Goal: Task Accomplishment & Management: Manage account settings

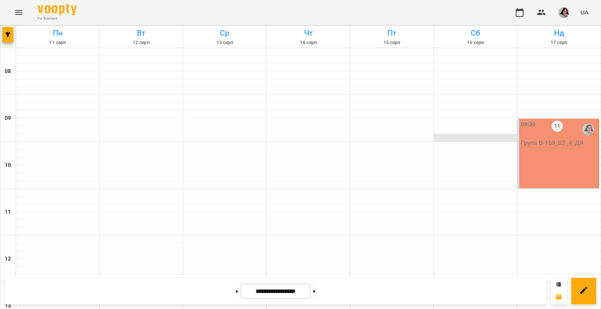
scroll to position [235, 0]
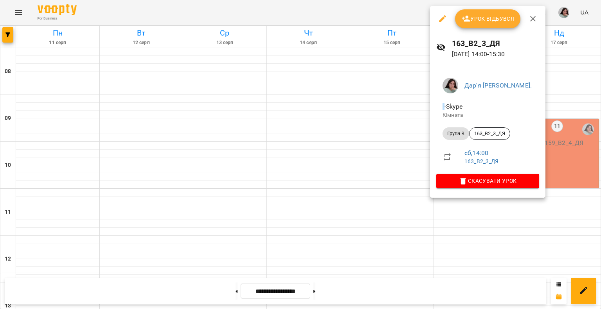
click at [484, 17] on span "Урок відбувся" at bounding box center [487, 18] width 53 height 9
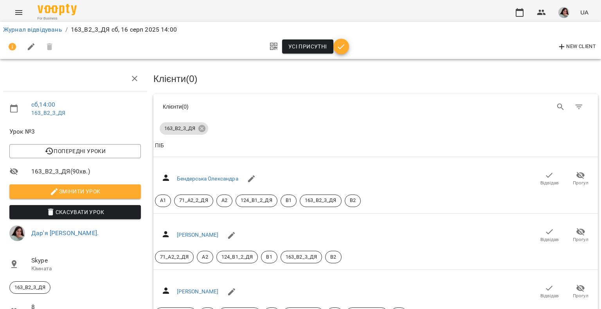
scroll to position [39, 0]
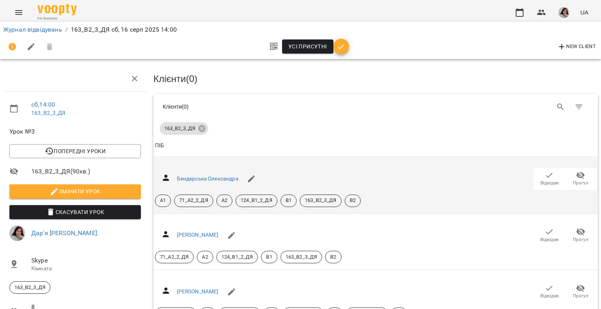
click at [543, 168] on button "Відвідав" at bounding box center [548, 179] width 31 height 22
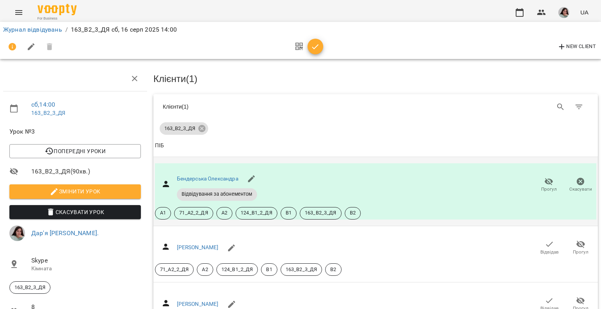
scroll to position [117, 0]
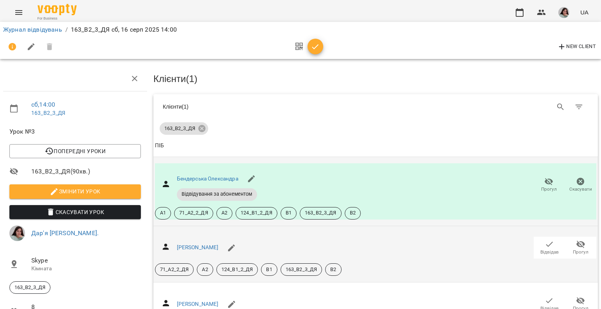
click at [544, 240] on icon "button" at bounding box center [548, 244] width 9 height 9
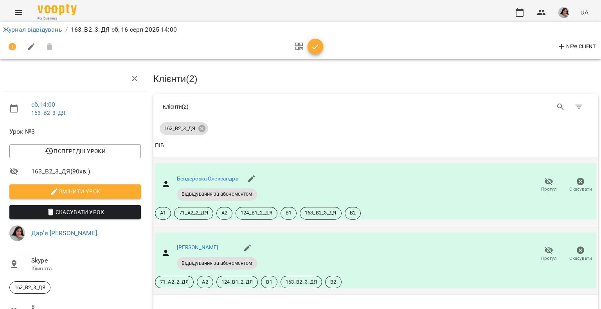
scroll to position [235, 0]
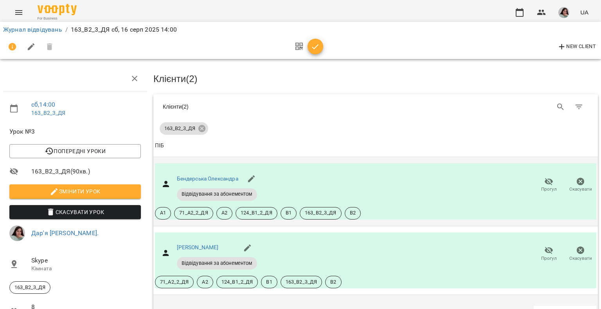
click at [544, 309] on icon "button" at bounding box center [548, 313] width 9 height 9
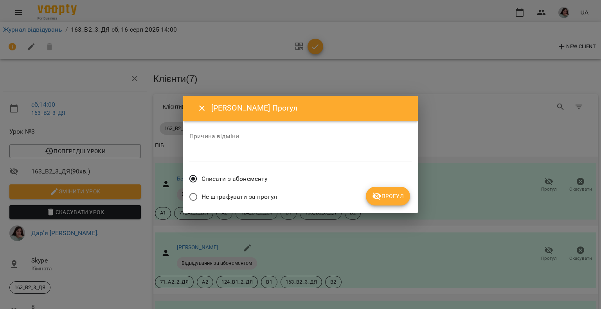
click at [399, 203] on button "Прогул" at bounding box center [388, 196] width 44 height 19
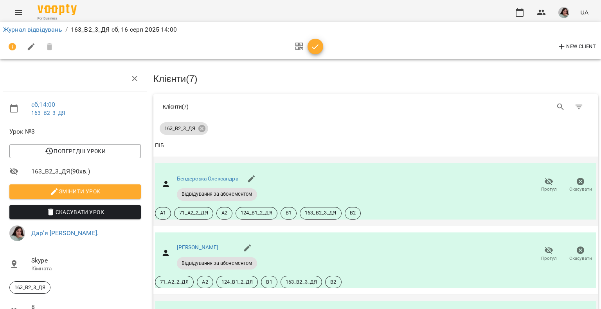
scroll to position [434, 0]
click at [313, 46] on icon "button" at bounding box center [315, 46] width 9 height 9
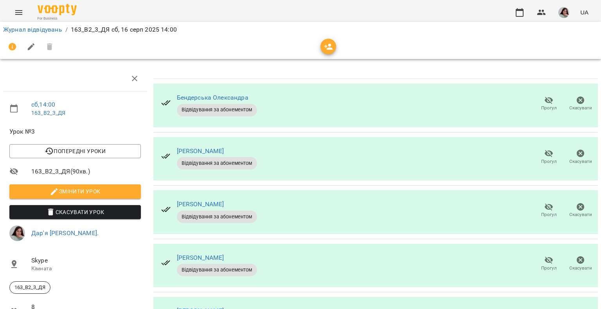
scroll to position [211, 0]
